Goal: Task Accomplishment & Management: Use online tool/utility

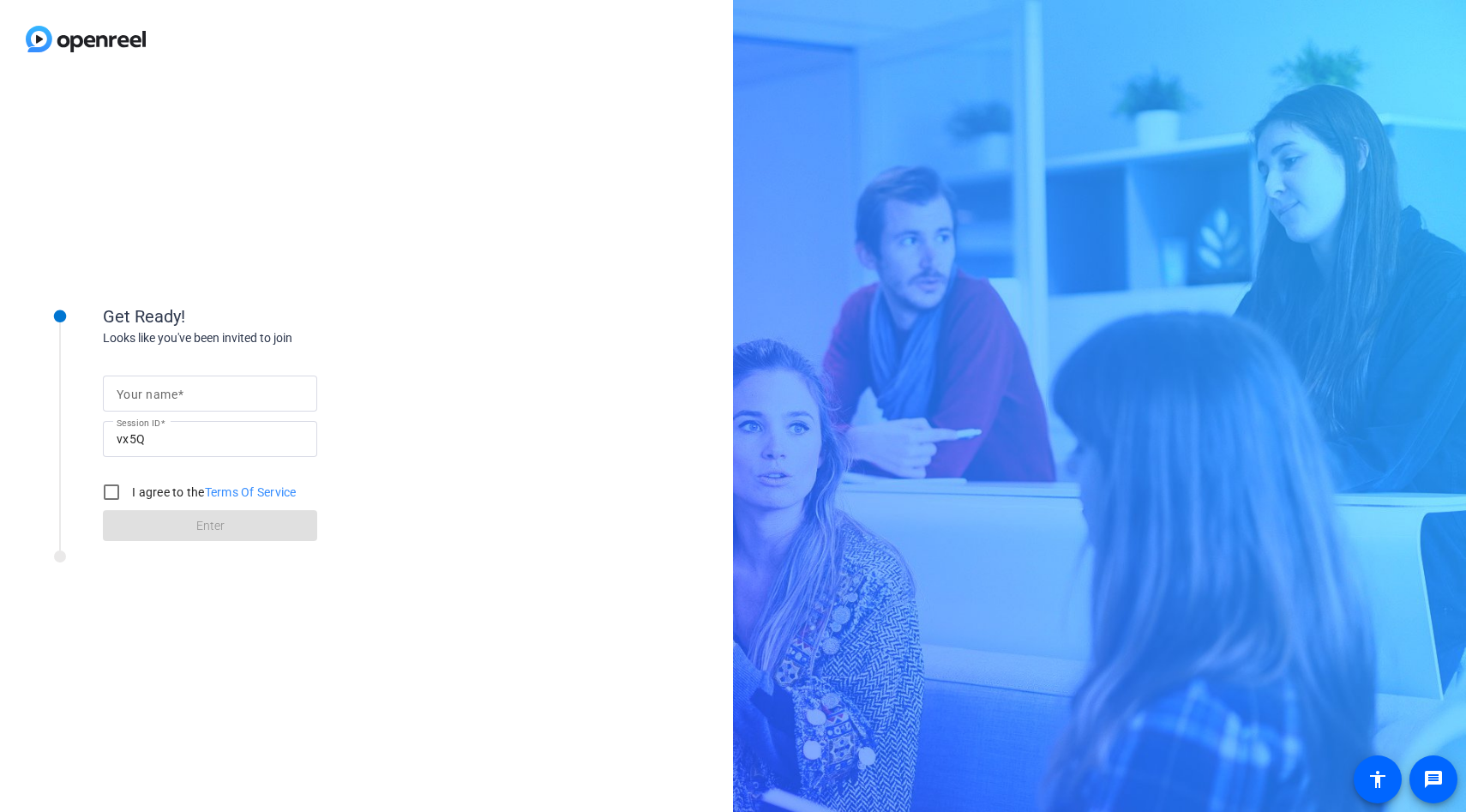
click at [168, 393] on mat-label "Your name" at bounding box center [147, 394] width 61 height 14
click at [168, 393] on input "Your name" at bounding box center [210, 393] width 187 height 21
type input "Jordan"
click at [120, 498] on input "I agree to the Terms Of Service" at bounding box center [111, 491] width 34 height 34
checkbox input "true"
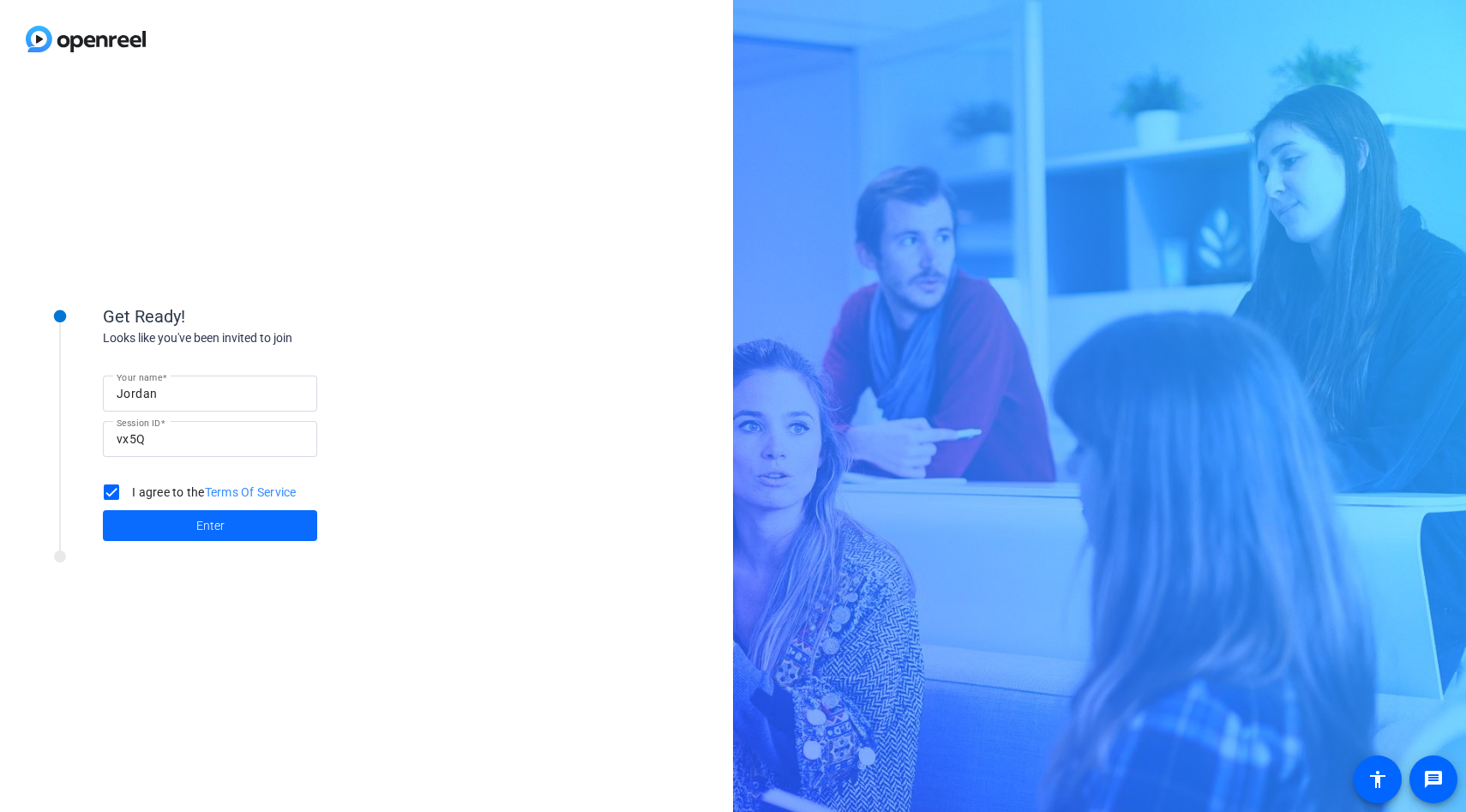
click at [194, 533] on span at bounding box center [210, 526] width 214 height 41
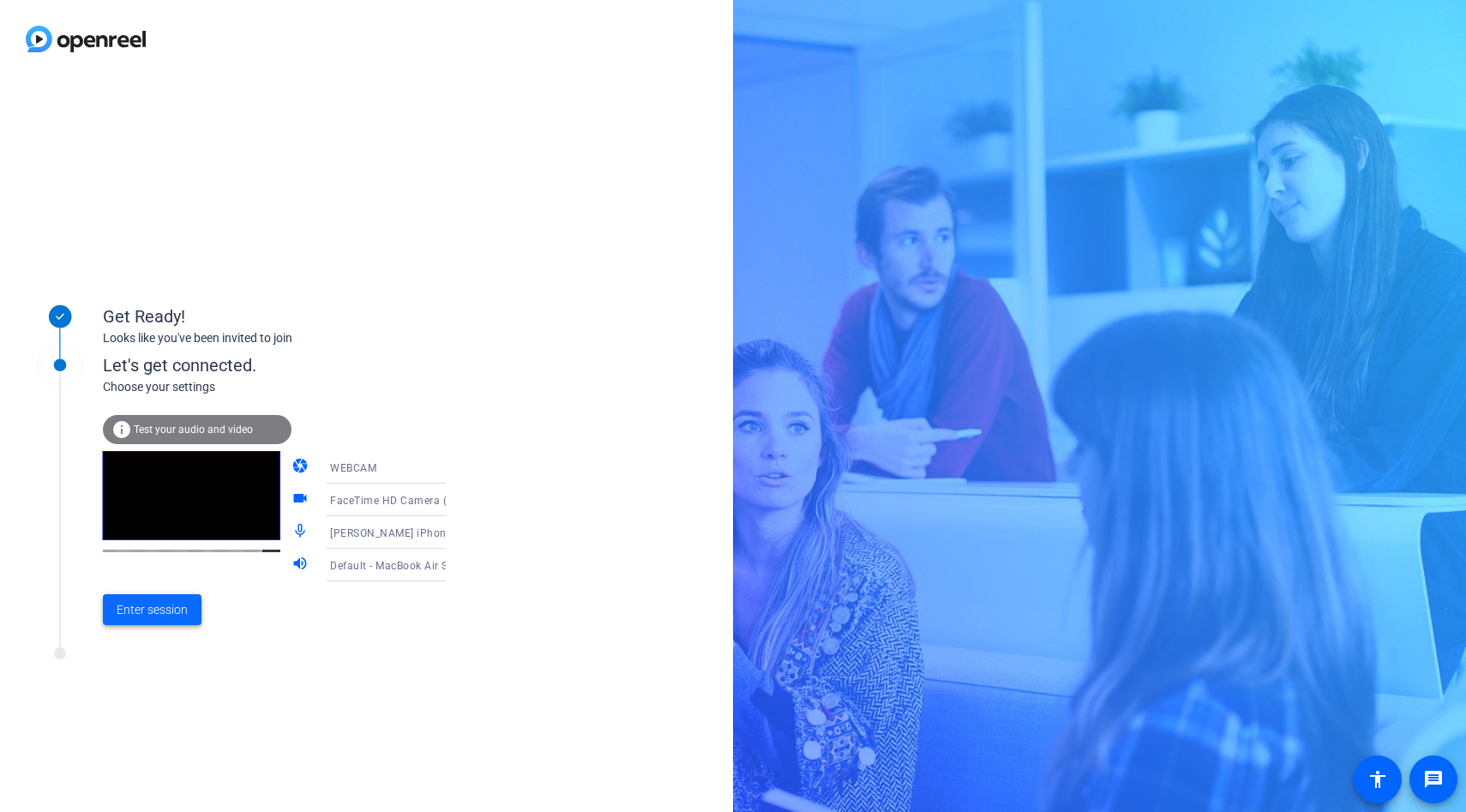
click at [173, 605] on span "Enter session" at bounding box center [152, 610] width 72 height 18
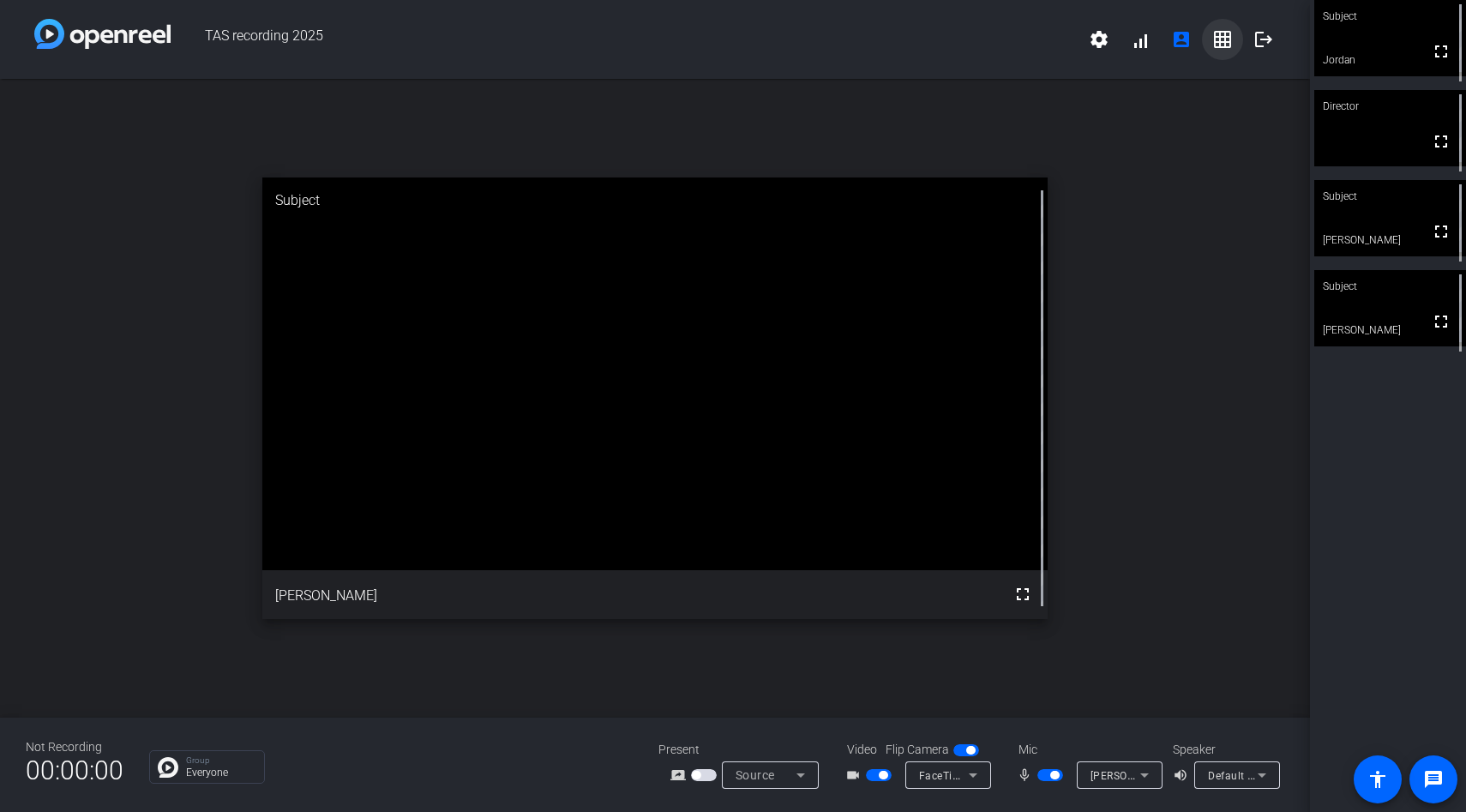
click at [1224, 39] on mat-icon "grid_on" at bounding box center [1223, 39] width 21 height 21
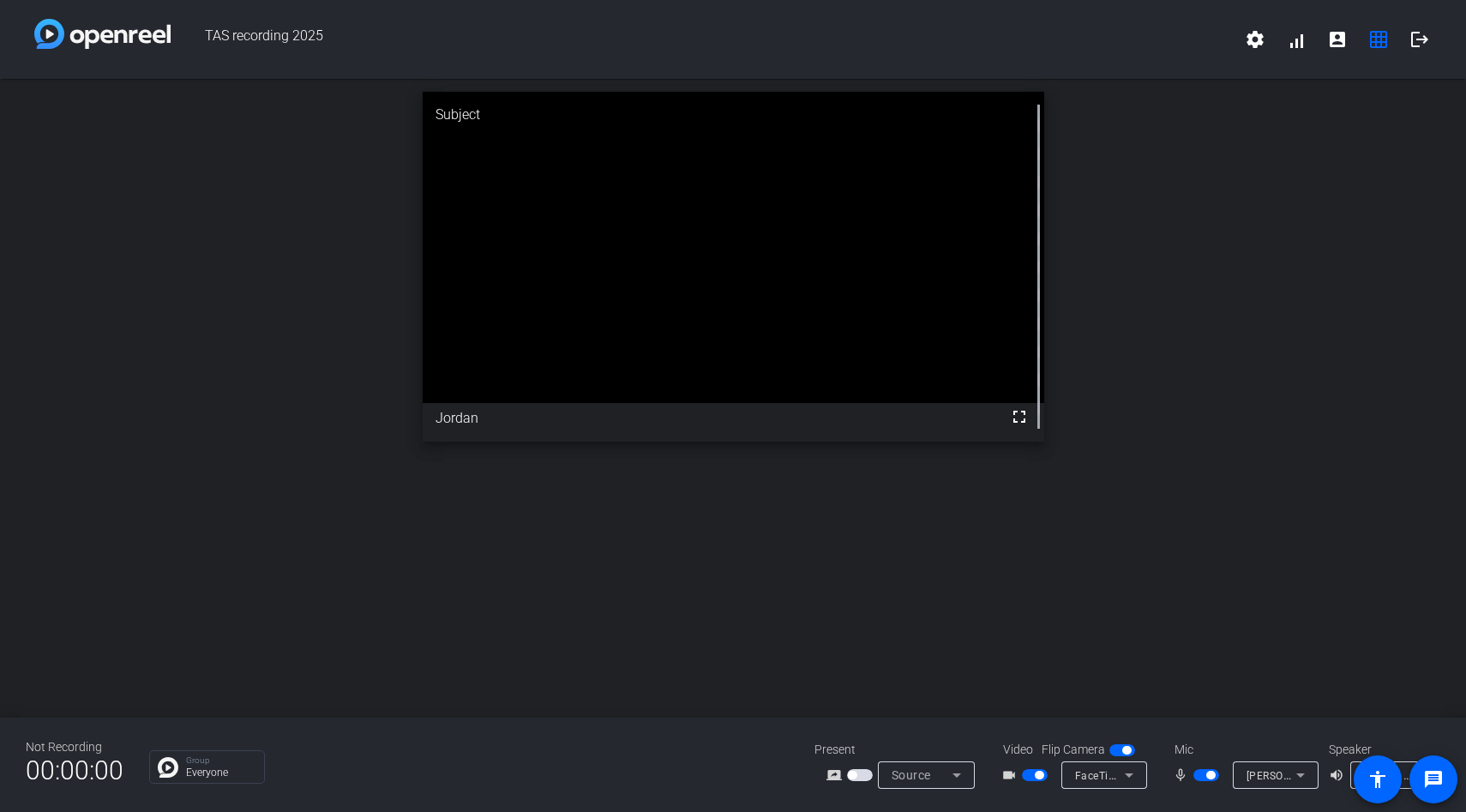
click at [1038, 570] on div "Subject fullscreen Jordan" at bounding box center [733, 397] width 1466 height 638
click at [1431, 46] on span at bounding box center [1420, 39] width 41 height 41
